Goal: Task Accomplishment & Management: Use online tool/utility

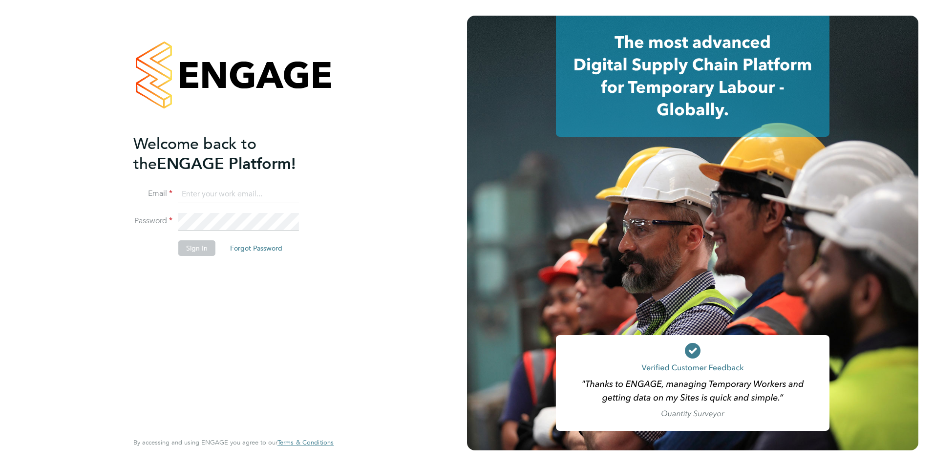
type input "[PERSON_NAME][EMAIL_ADDRESS][DOMAIN_NAME]"
click at [203, 251] on button "Sign In" at bounding box center [196, 248] width 37 height 16
click at [0, 0] on div "Sorry, we are having problems connecting to our services." at bounding box center [0, 0] width 0 height 0
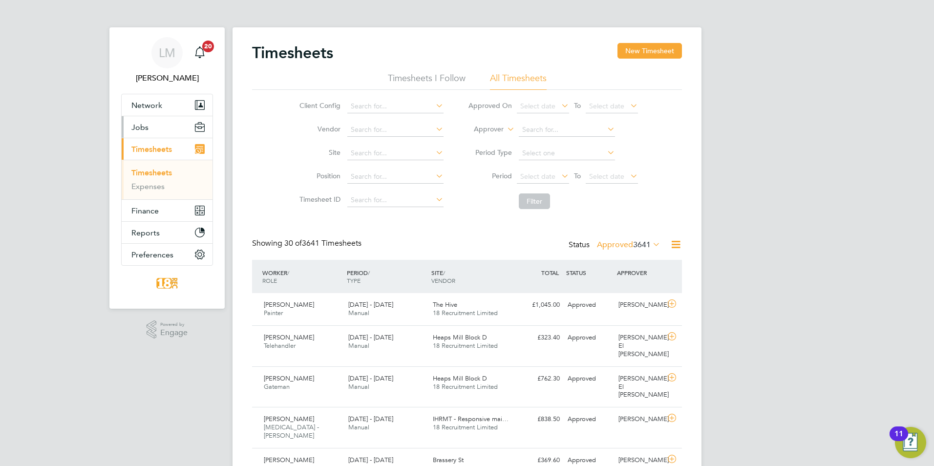
click at [155, 129] on button "Jobs" at bounding box center [167, 126] width 91 height 21
drag, startPoint x: 155, startPoint y: 129, endPoint x: 91, endPoint y: 125, distance: 63.7
click at [145, 131] on span "Jobs" at bounding box center [139, 127] width 17 height 9
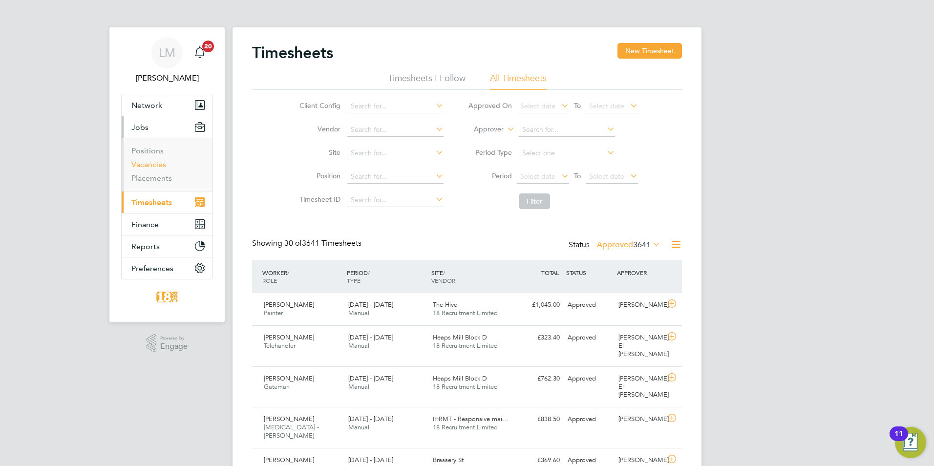
click at [147, 163] on link "Vacancies" at bounding box center [148, 164] width 35 height 9
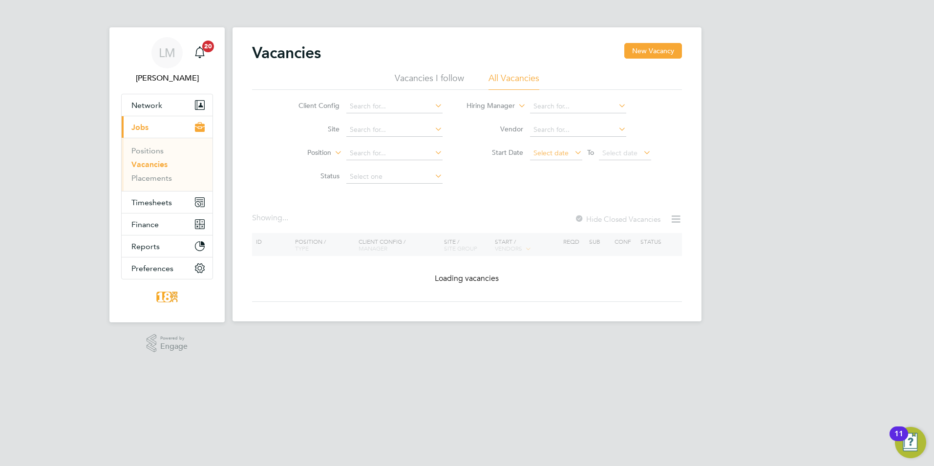
click at [561, 153] on span "Select date" at bounding box center [551, 153] width 35 height 9
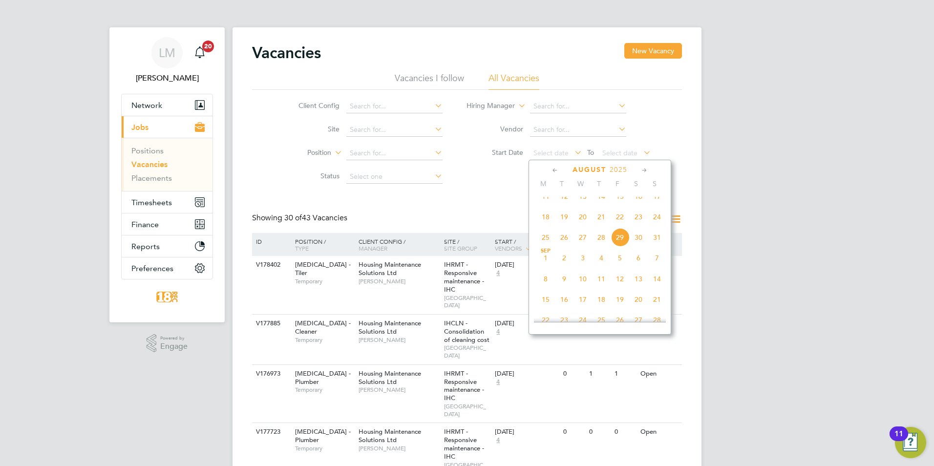
click at [545, 205] on span "11" at bounding box center [545, 196] width 19 height 19
